Goal: Navigation & Orientation: Find specific page/section

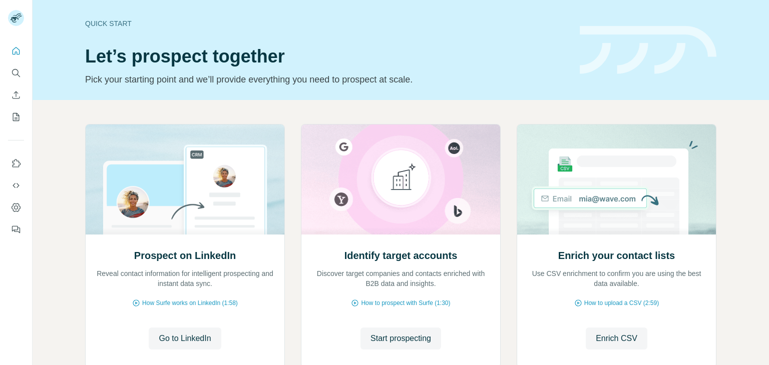
click at [62, 154] on div "Prospect on LinkedIn Reveal contact information for intelligent prospecting and…" at bounding box center [401, 266] width 736 height 332
click at [13, 166] on icon "Use Surfe on LinkedIn" at bounding box center [16, 164] width 10 height 10
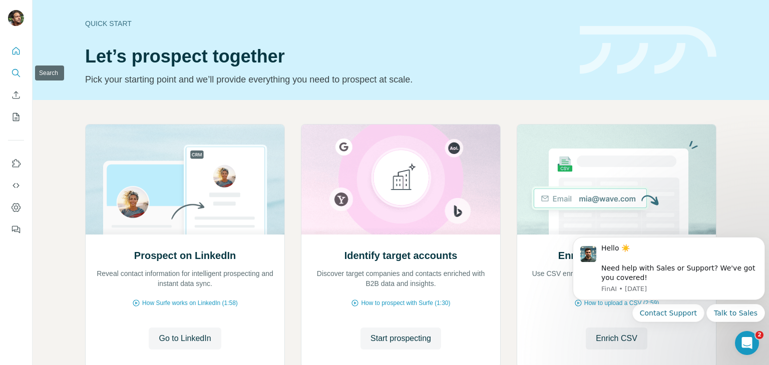
click at [17, 71] on icon "Search" at bounding box center [16, 73] width 10 height 10
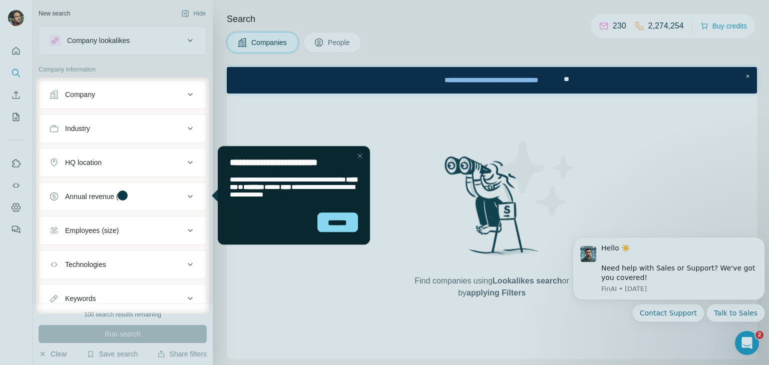
click at [358, 159] on div "Close Step" at bounding box center [359, 156] width 12 height 12
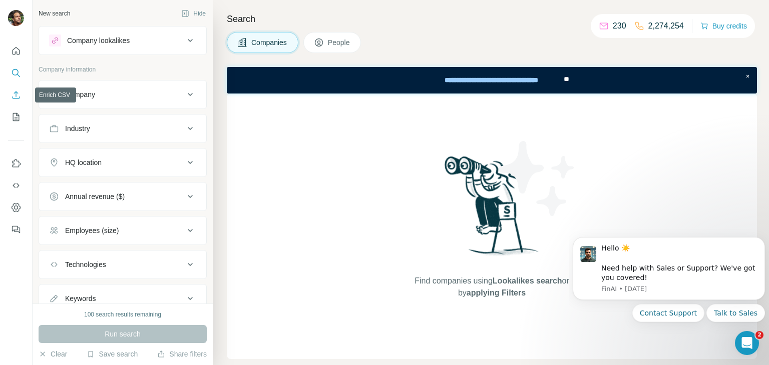
click at [16, 97] on icon "Enrich CSV" at bounding box center [16, 95] width 10 height 10
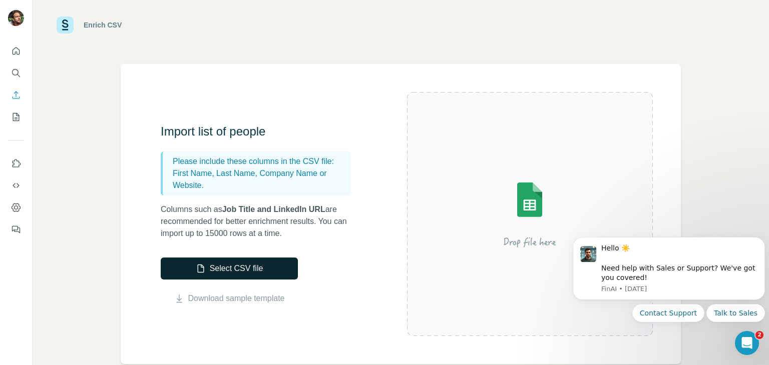
scroll to position [24, 0]
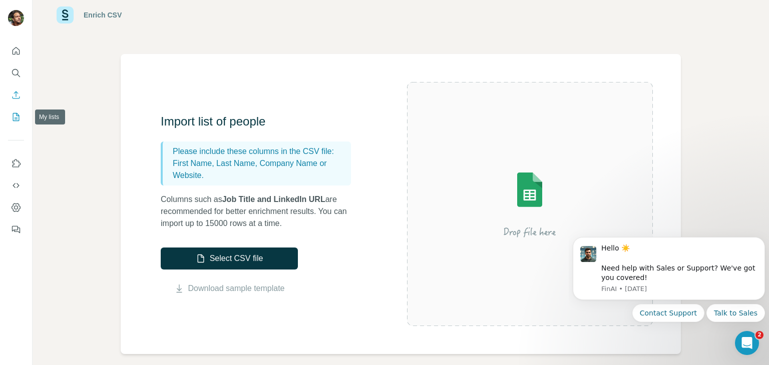
click at [17, 121] on icon "My lists" at bounding box center [16, 117] width 7 height 8
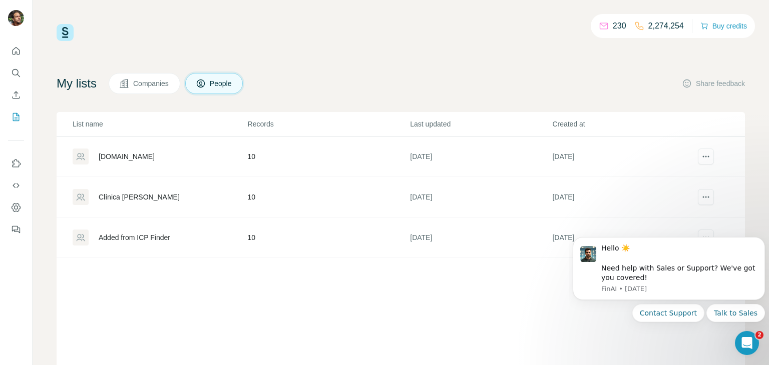
click at [286, 299] on div "List name Records Last updated Created at [DOMAIN_NAME] 10 [DATE] [DATE] Clínic…" at bounding box center [401, 247] width 688 height 270
click at [619, 69] on div "230 2,274,254 Buy credits My lists Companies People Share feedback List name Re…" at bounding box center [401, 203] width 688 height 358
